Goal: Information Seeking & Learning: Learn about a topic

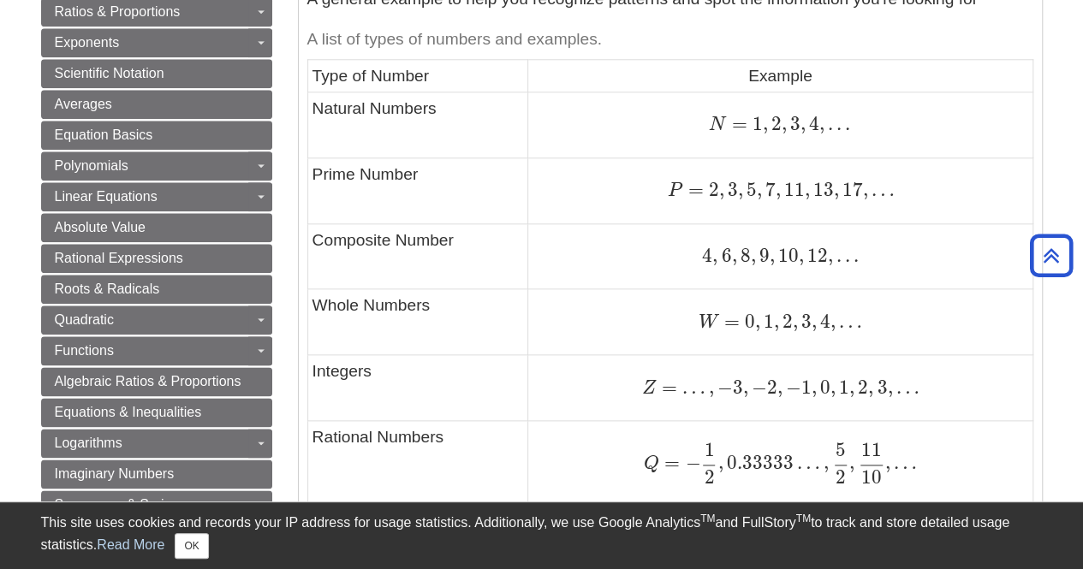
scroll to position [863, 0]
click at [436, 338] on td "Whole Numbers" at bounding box center [417, 321] width 221 height 66
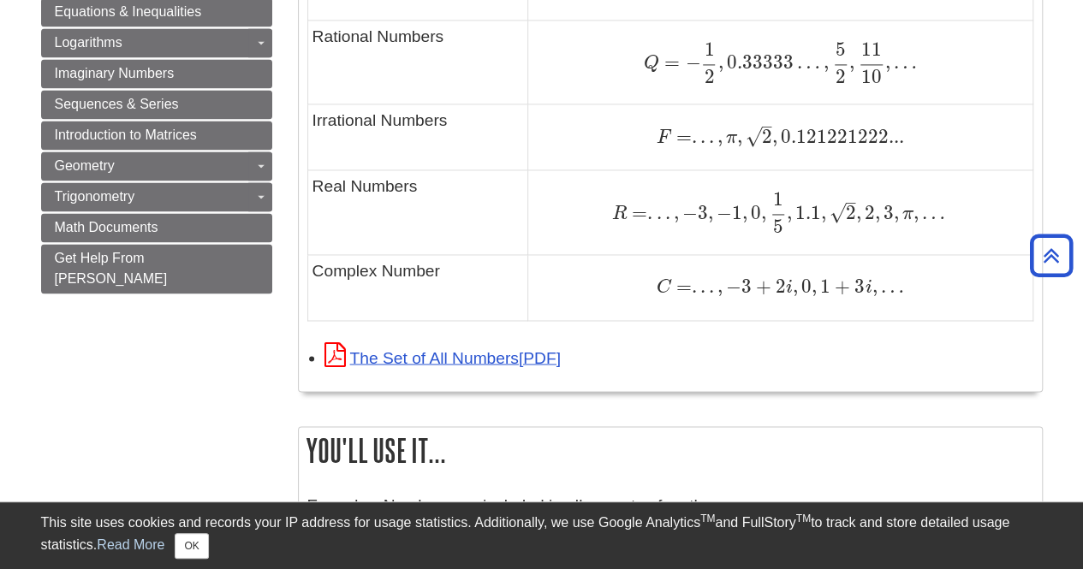
scroll to position [1263, 0]
click at [670, 367] on li "The Set of All Numbers" at bounding box center [678, 355] width 709 height 37
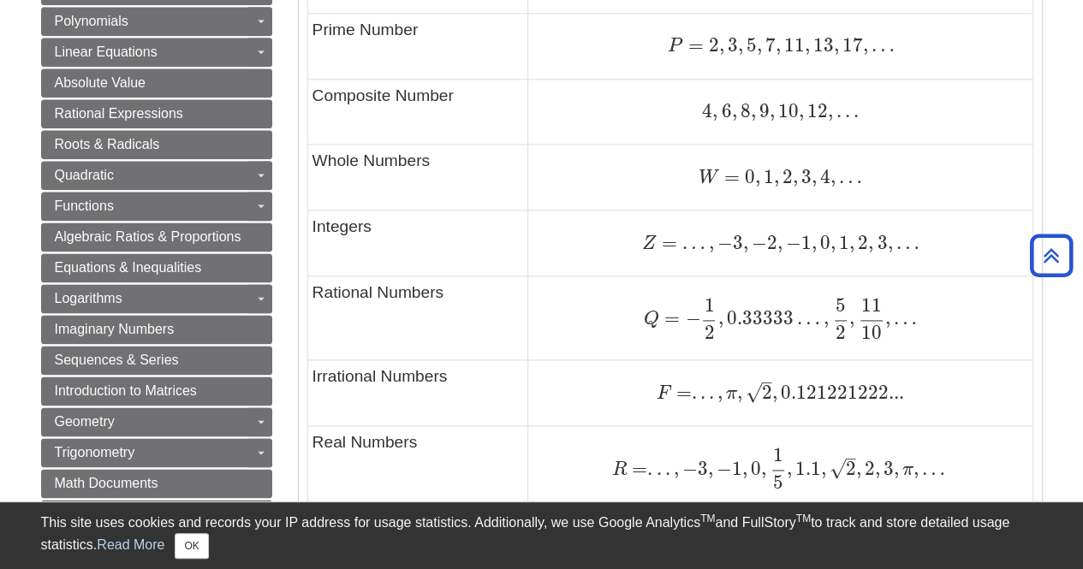
scroll to position [1011, 0]
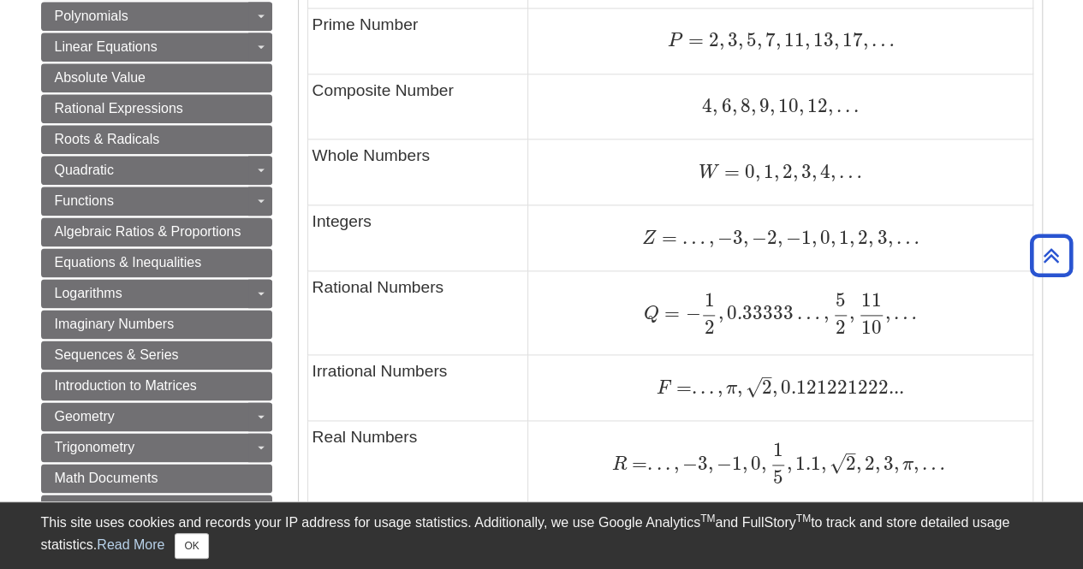
click at [651, 311] on span "Q" at bounding box center [651, 314] width 15 height 19
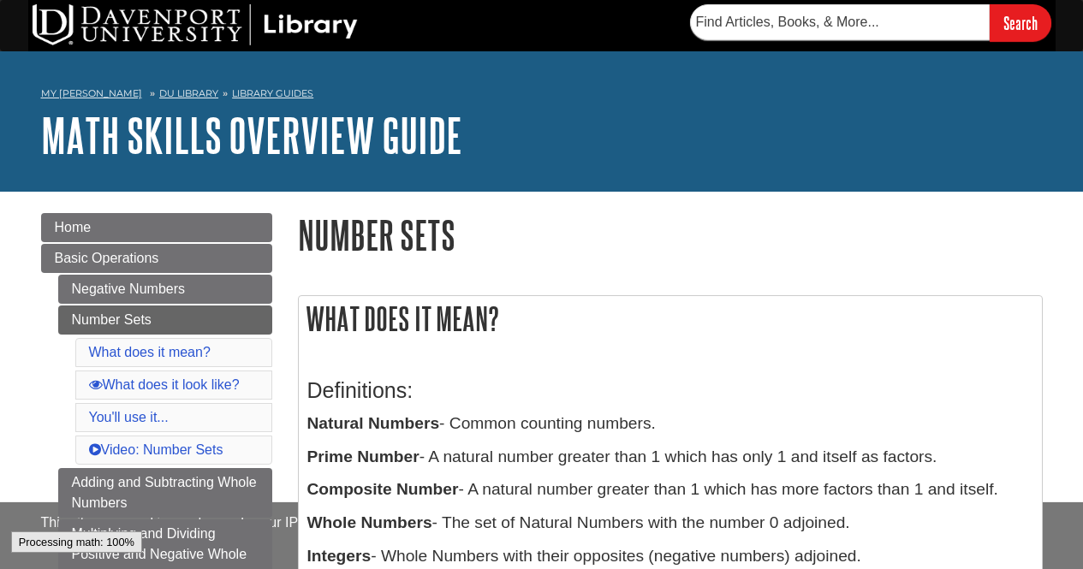
scroll to position [1011, 0]
